Goal: Task Accomplishment & Management: Manage account settings

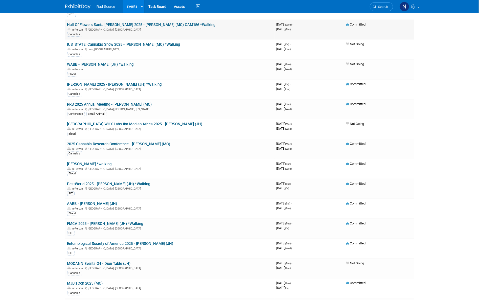
scroll to position [138, 0]
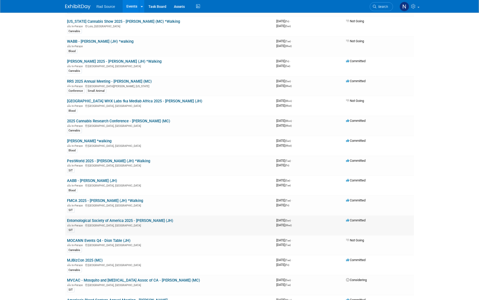
click at [110, 219] on link "Entomological Society of America 2025 - [PERSON_NAME] (JH)" at bounding box center [120, 220] width 106 height 5
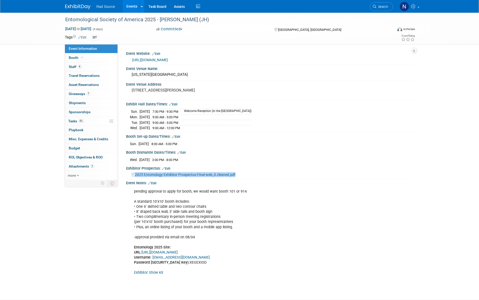
drag, startPoint x: 252, startPoint y: 173, endPoint x: 134, endPoint y: 175, distance: 118.2
click at [134, 175] on div "2025 Entomology Exhibitor Prospectus-Final-web_0.cleaned.pdf" at bounding box center [271, 174] width 278 height 6
drag, startPoint x: 134, startPoint y: 175, endPoint x: 152, endPoint y: 174, distance: 18.2
drag, startPoint x: 281, startPoint y: 177, endPoint x: 226, endPoint y: 176, distance: 55.1
click at [281, 177] on div "Exhibitor Prospectus: Edit 2025 Entomology Exhibitor Prospectus-Final-web_0.cle…" at bounding box center [269, 171] width 290 height 15
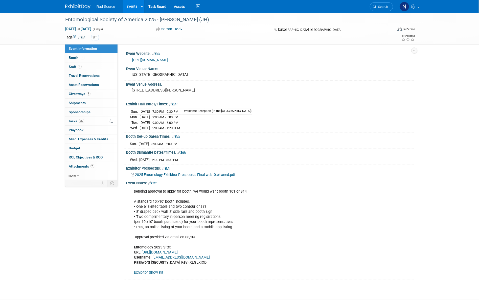
click at [219, 173] on span "2025 Entomology Exhibitor Prospectus-Final-web_0.cleaned.pdf" at bounding box center [185, 175] width 100 height 4
click at [412, 8] on icon at bounding box center [414, 6] width 6 height 5
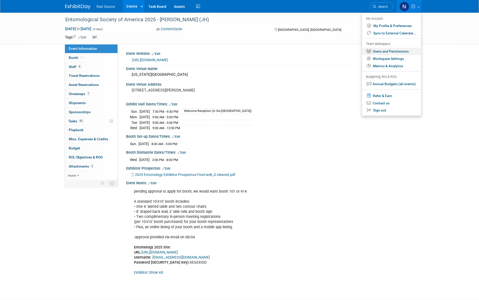
click at [392, 53] on link "Users and Permissions" at bounding box center [391, 51] width 59 height 7
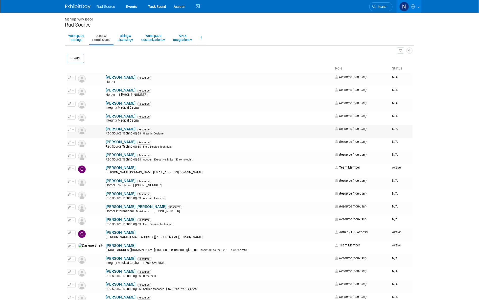
click at [72, 131] on button "button" at bounding box center [71, 130] width 9 height 6
click at [76, 136] on link "Edit" at bounding box center [87, 137] width 40 height 7
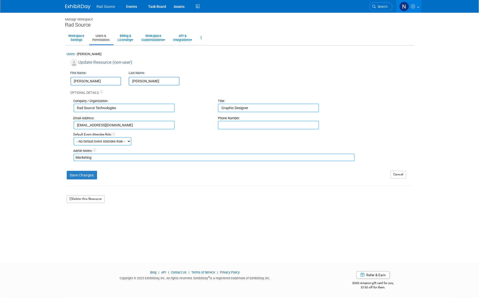
click at [84, 200] on button "Delete this Resource" at bounding box center [86, 199] width 38 height 8
click at [81, 220] on link "Yes" at bounding box center [80, 220] width 15 height 8
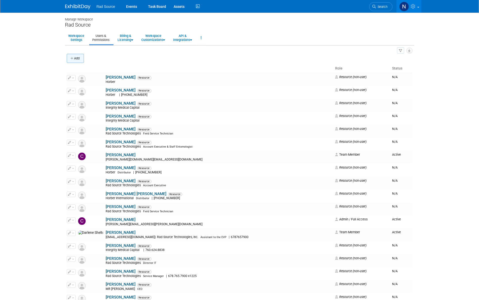
click at [76, 58] on button "Add" at bounding box center [75, 58] width 17 height 9
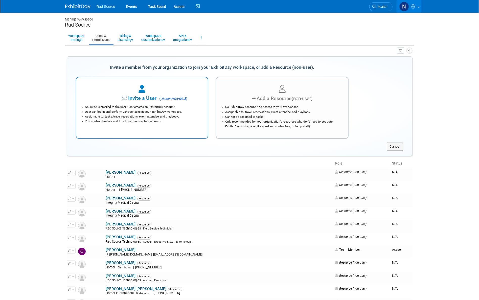
click at [158, 90] on div at bounding box center [142, 89] width 119 height 11
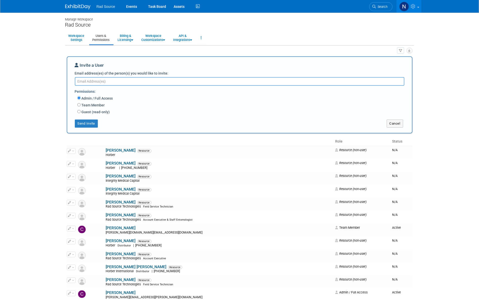
click at [90, 105] on label "Team Member" at bounding box center [93, 105] width 24 height 5
click at [81, 105] on input "Team Member" at bounding box center [78, 104] width 3 height 3
radio input "true"
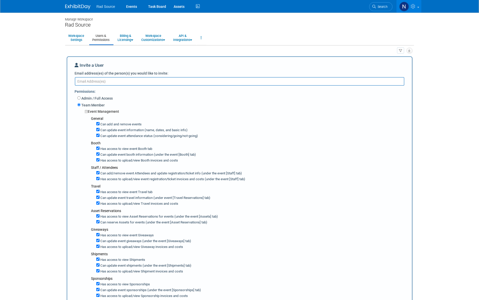
click at [93, 83] on textarea "Email address(es) of the person(s) you would like to invite:" at bounding box center [239, 81] width 329 height 9
click at [93, 82] on textarea "a" at bounding box center [239, 81] width 329 height 9
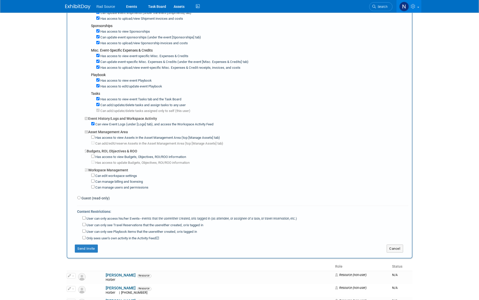
scroll to position [275, 0]
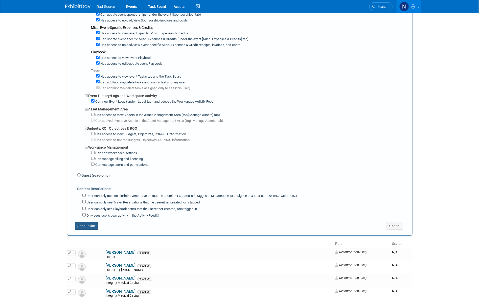
type textarea "arellano@radsource.com"
click at [93, 222] on button "Send Invite" at bounding box center [86, 226] width 23 height 8
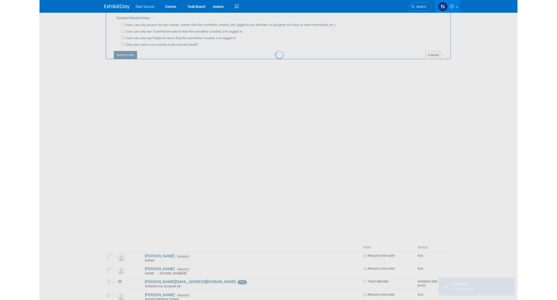
scroll to position [0, 0]
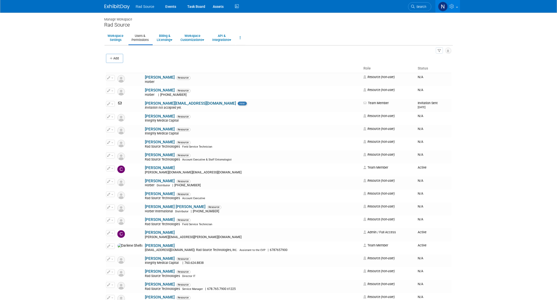
click at [119, 5] on img at bounding box center [117, 6] width 25 height 5
